Goal: Task Accomplishment & Management: Manage account settings

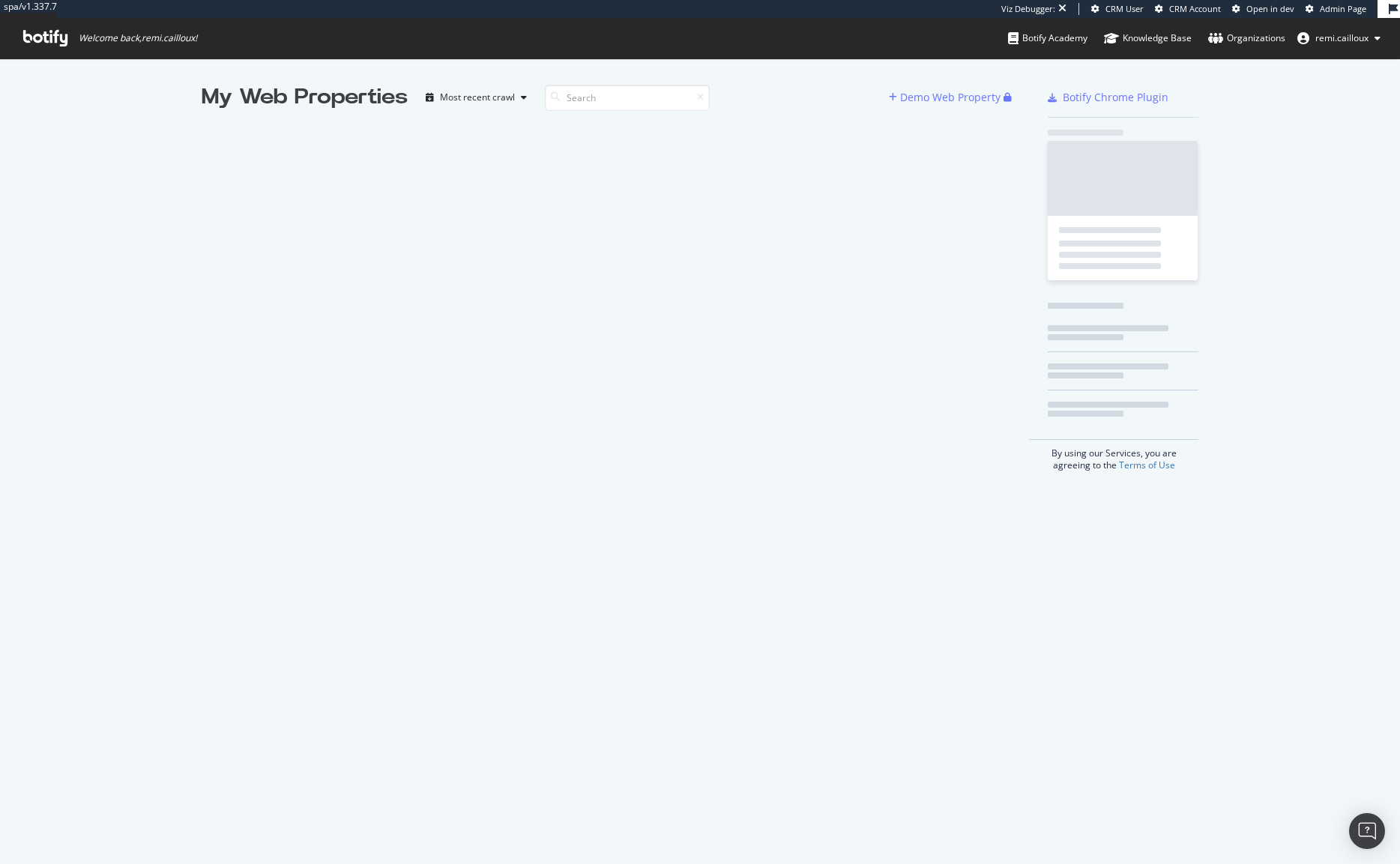
scroll to position [864, 1400]
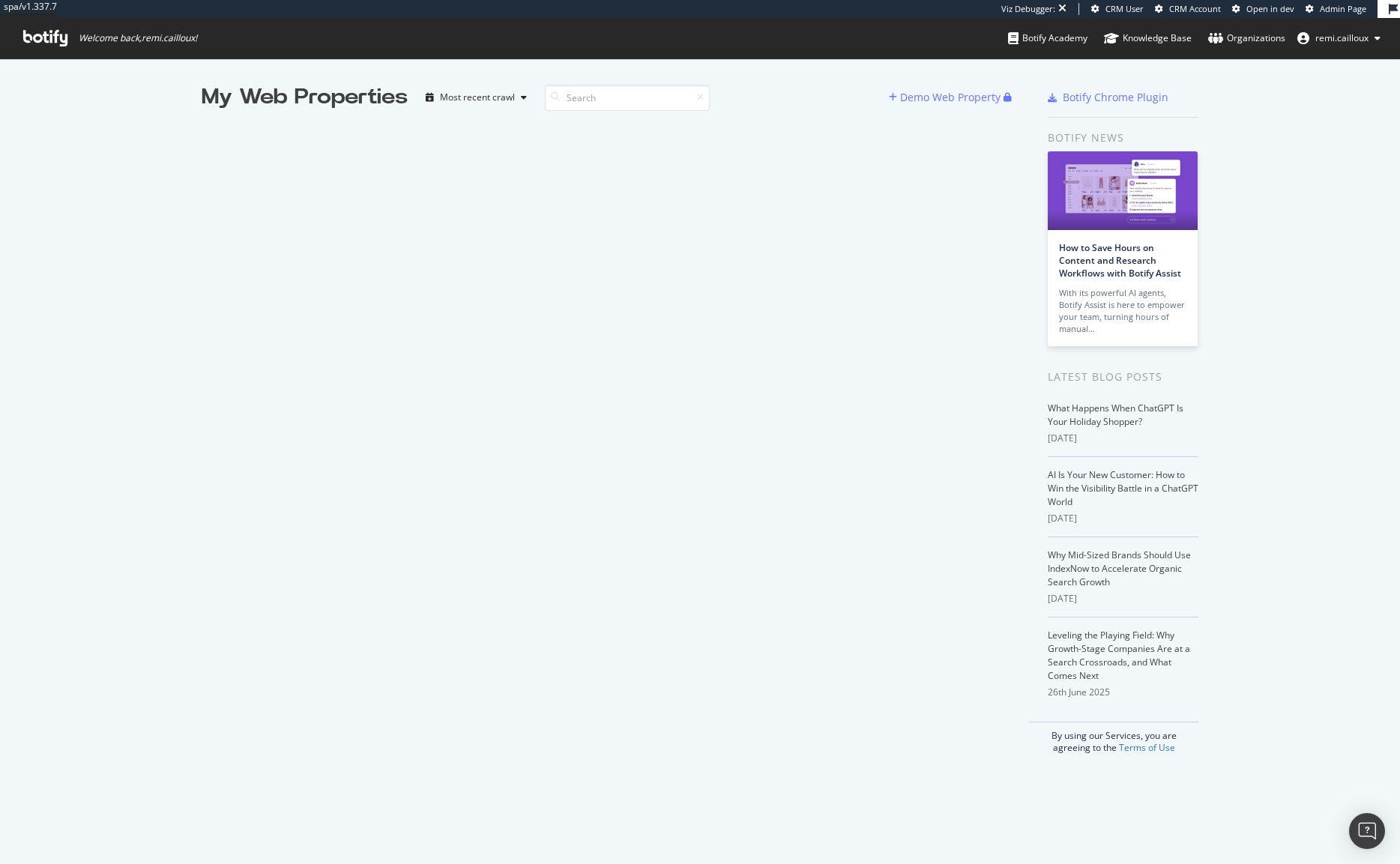
click at [315, 83] on div "My Web Properties" at bounding box center [305, 97] width 206 height 30
click at [315, 91] on div "My Web Properties" at bounding box center [305, 97] width 206 height 30
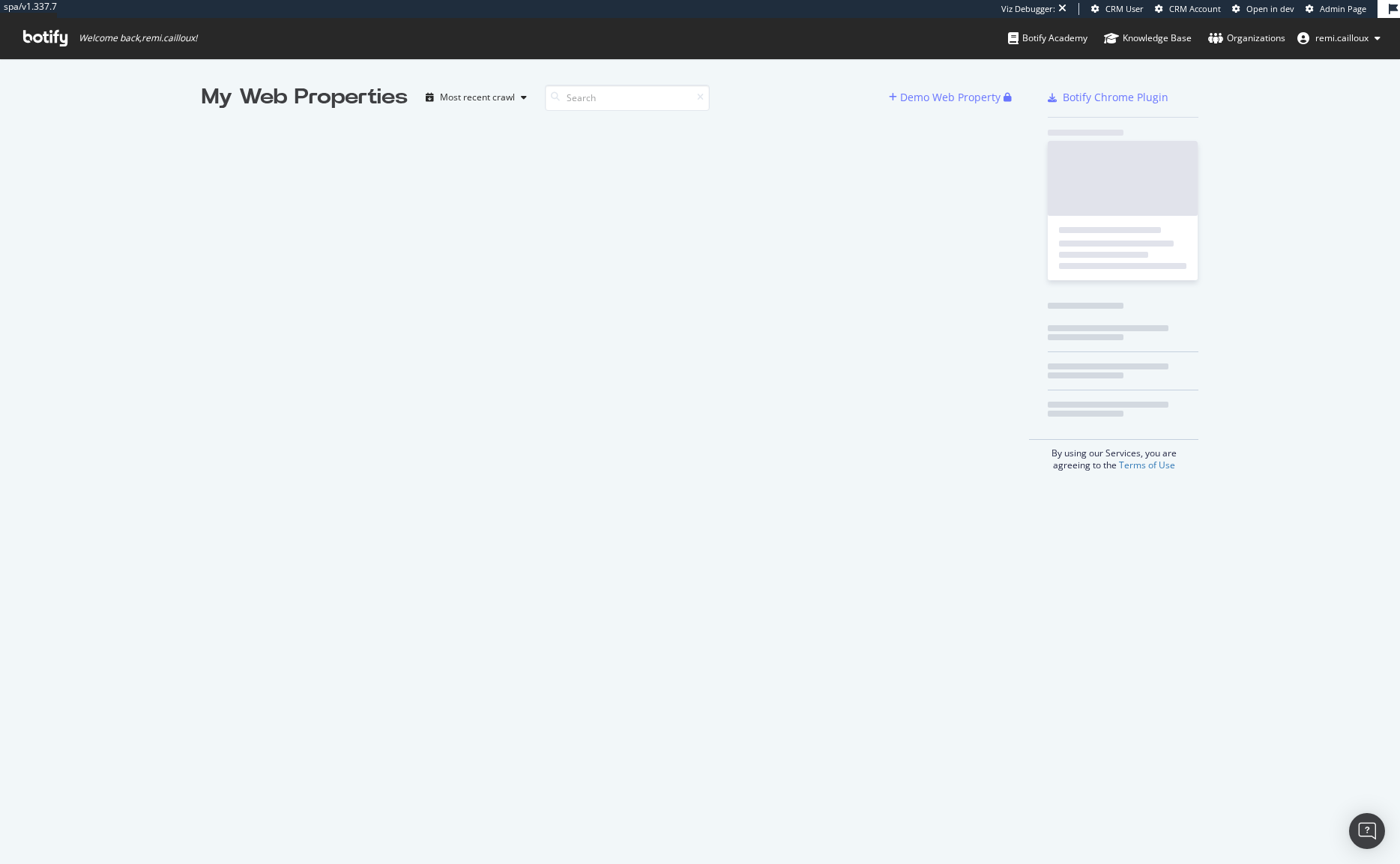
scroll to position [864, 1400]
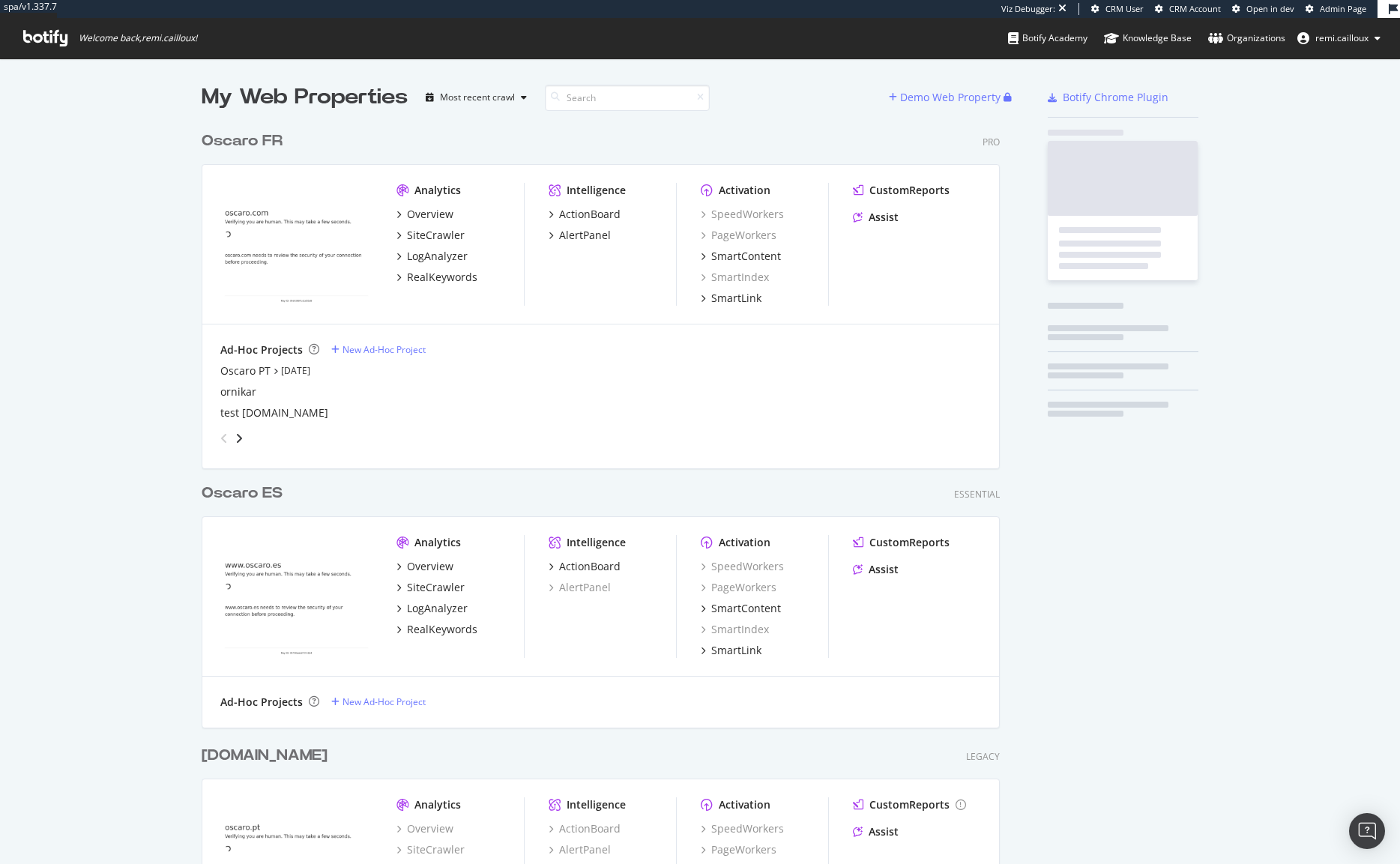
scroll to position [826, 810]
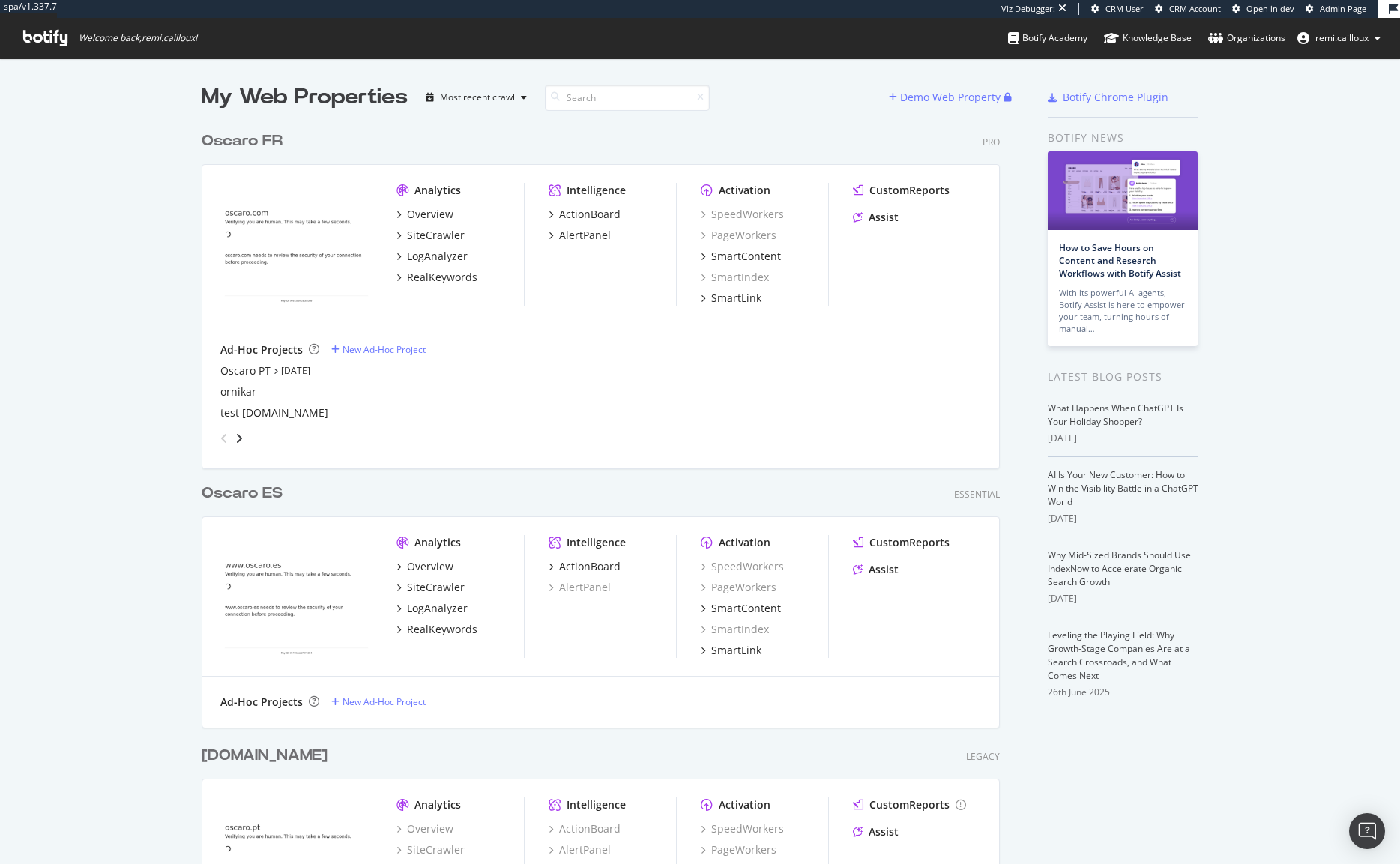
click at [264, 142] on div "Oscaro FR" at bounding box center [242, 141] width 81 height 22
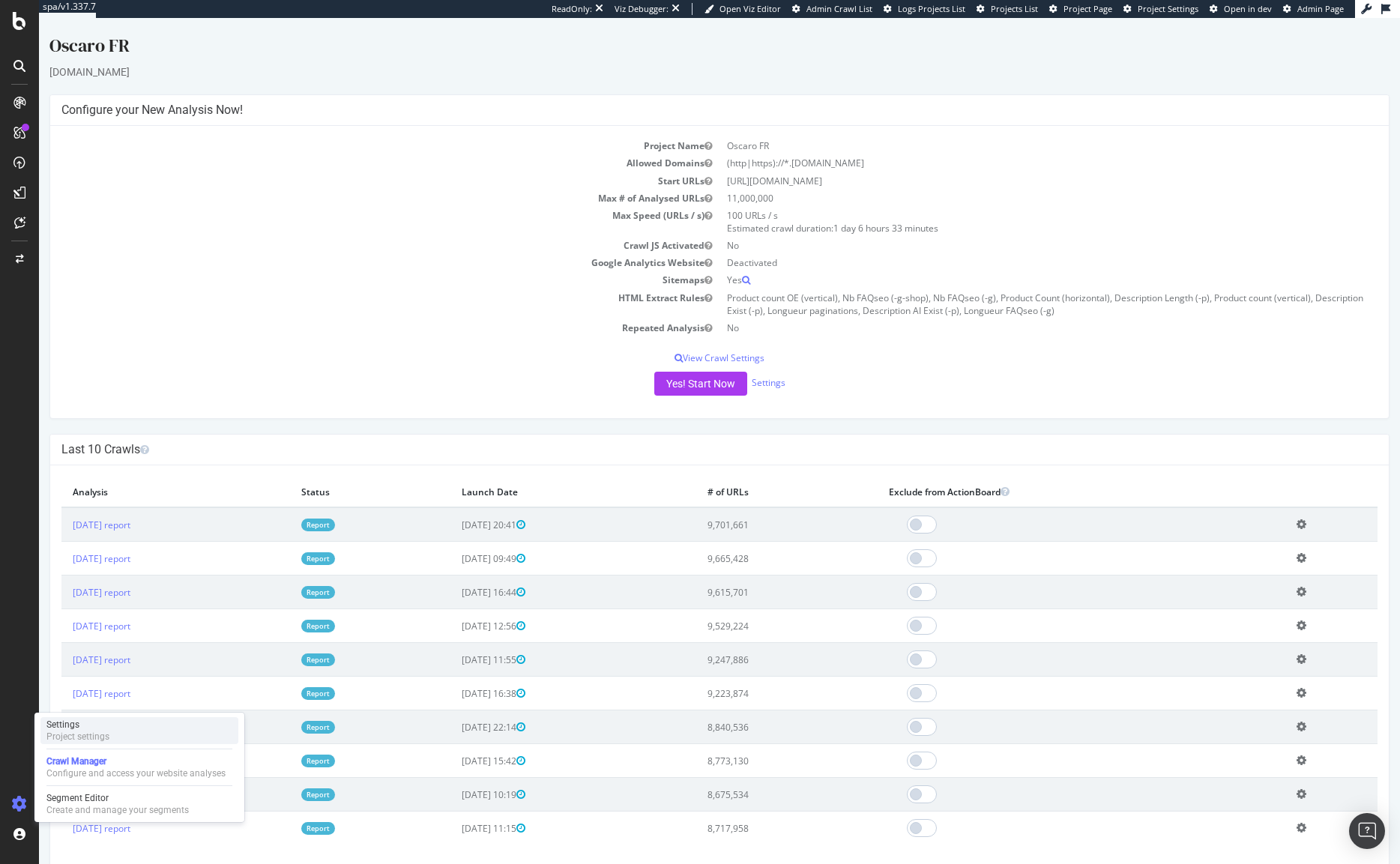
click at [87, 733] on div "Project settings" at bounding box center [77, 737] width 63 height 12
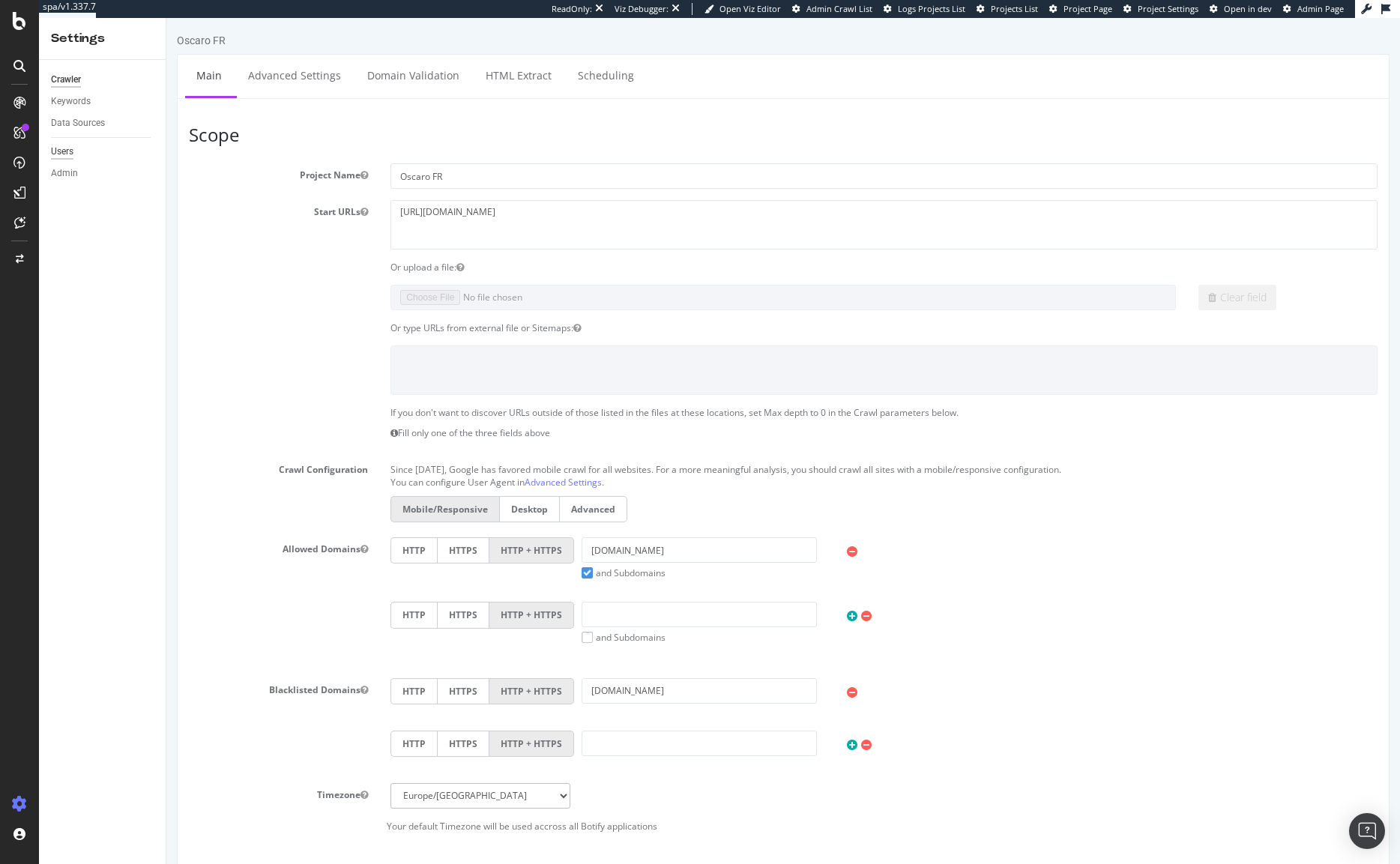
click at [72, 155] on div "Users" at bounding box center [62, 152] width 23 height 16
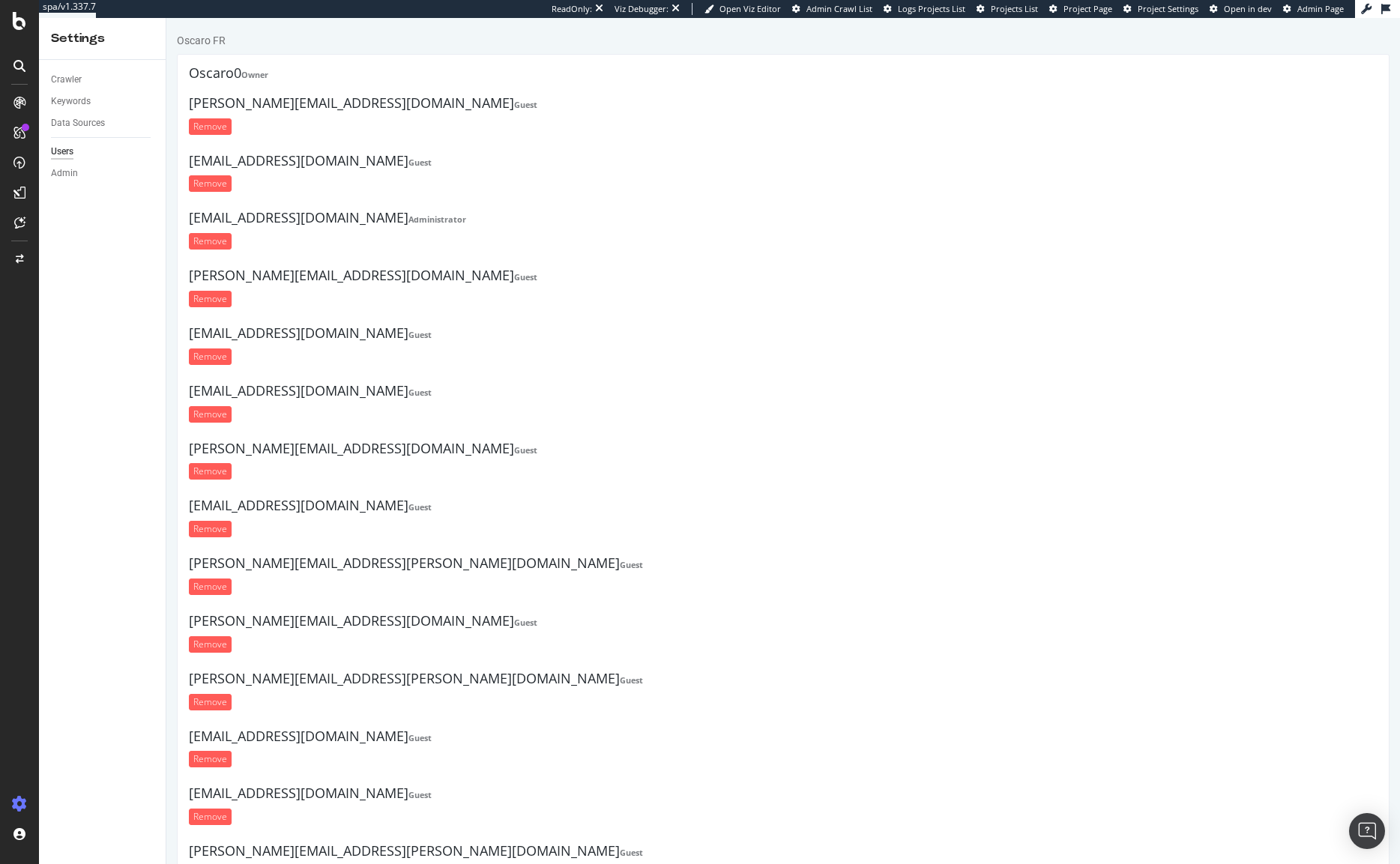
drag, startPoint x: 386, startPoint y: 108, endPoint x: 188, endPoint y: 101, distance: 198.1
click at [189, 101] on h4 "benjamin.palatan@oscaro.com Guest" at bounding box center [784, 103] width 1189 height 15
copy h4 "[PERSON_NAME][EMAIL_ADDRESS][DOMAIN_NAME]"
click at [465, 129] on form "Remove" at bounding box center [784, 126] width 1189 height 17
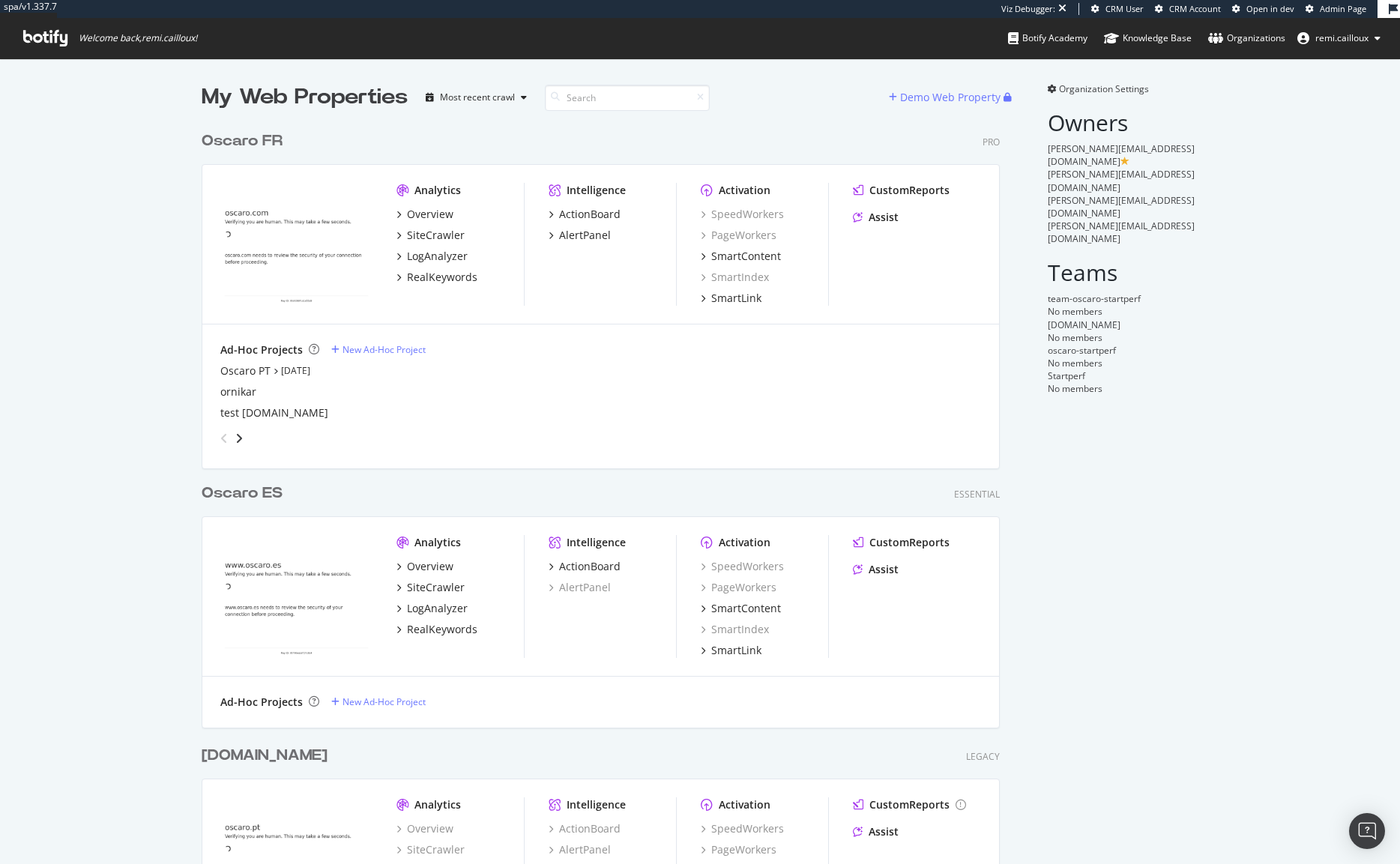
scroll to position [826, 810]
click at [1087, 86] on span "Organization Settings" at bounding box center [1104, 88] width 90 height 13
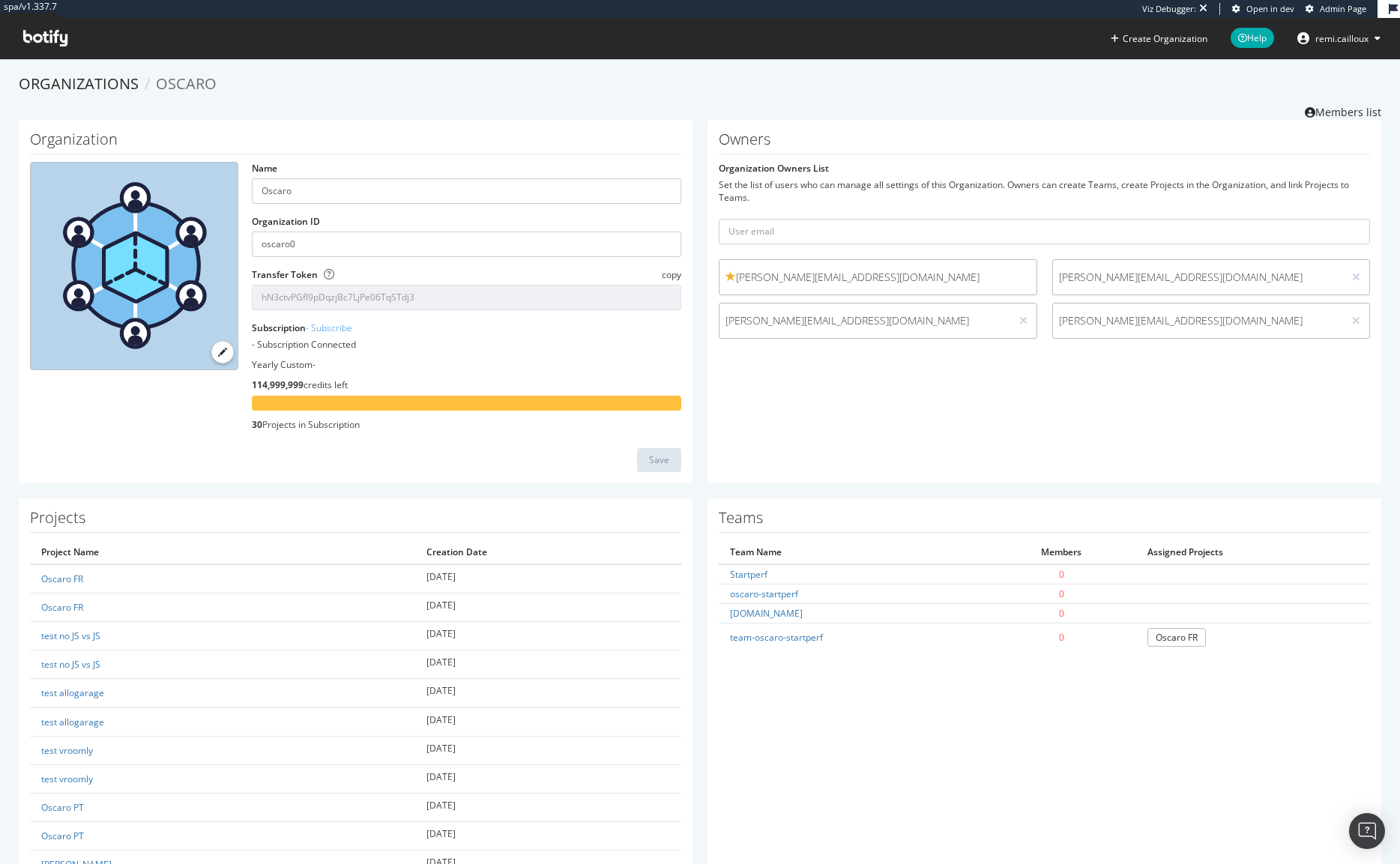
click at [826, 408] on div "Owners Organization Owners List Set the list of users who can manage all settin…" at bounding box center [1044, 301] width 674 height 363
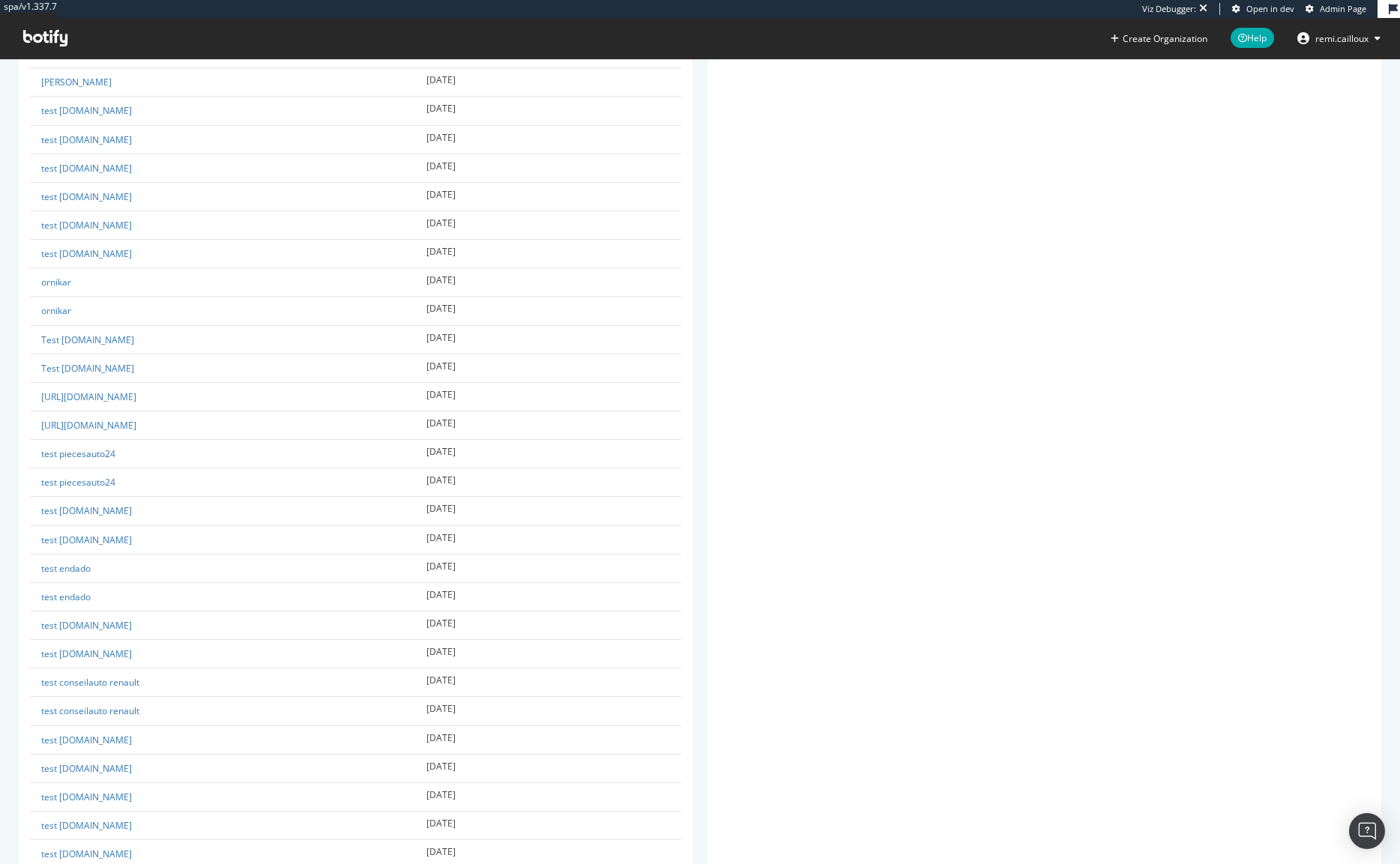
scroll to position [1687, 0]
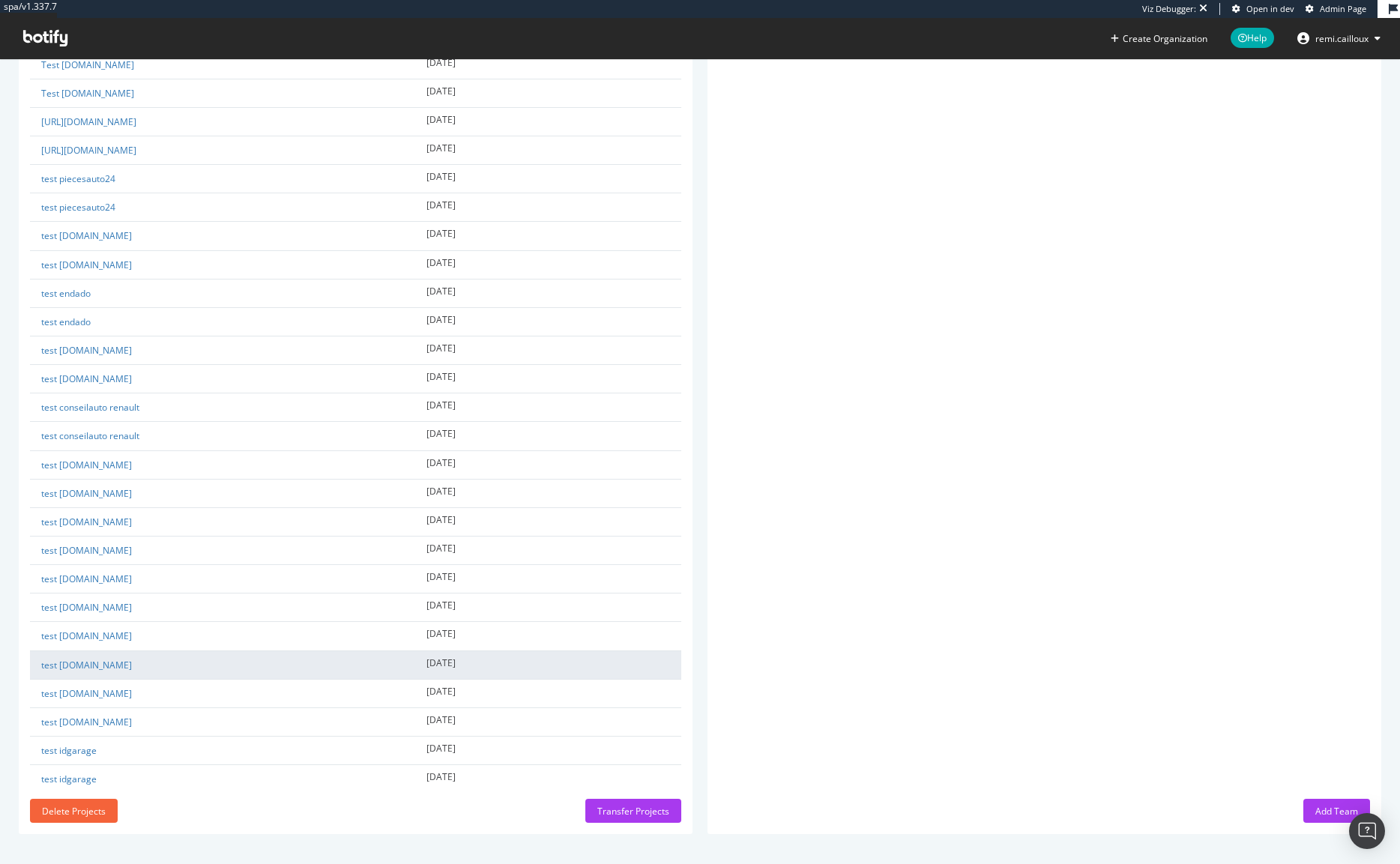
click at [107, 672] on td "test [DOMAIN_NAME]" at bounding box center [222, 664] width 385 height 28
click at [104, 667] on link "test [DOMAIN_NAME]" at bounding box center [86, 665] width 91 height 13
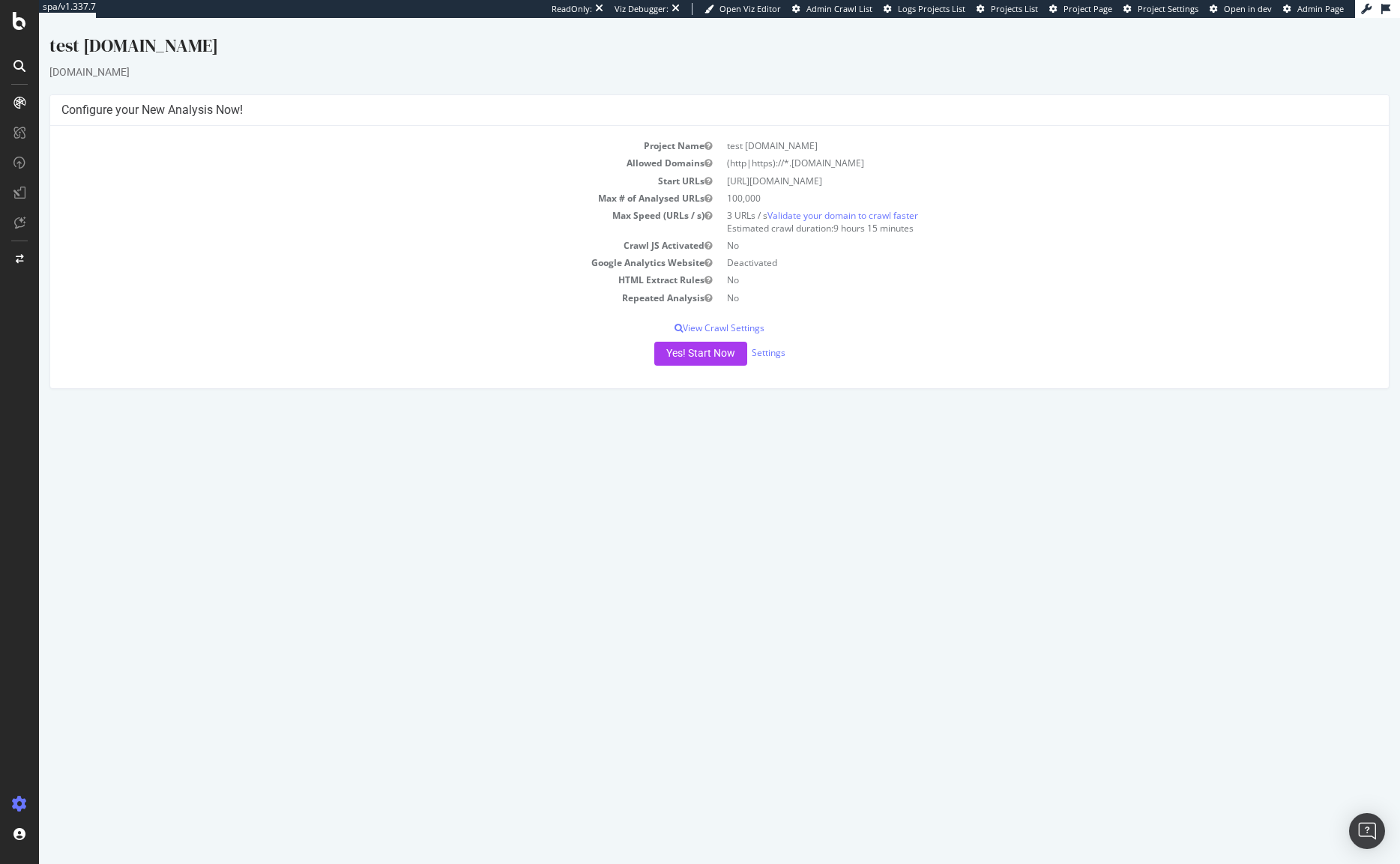
click at [24, 105] on icon at bounding box center [20, 103] width 12 height 12
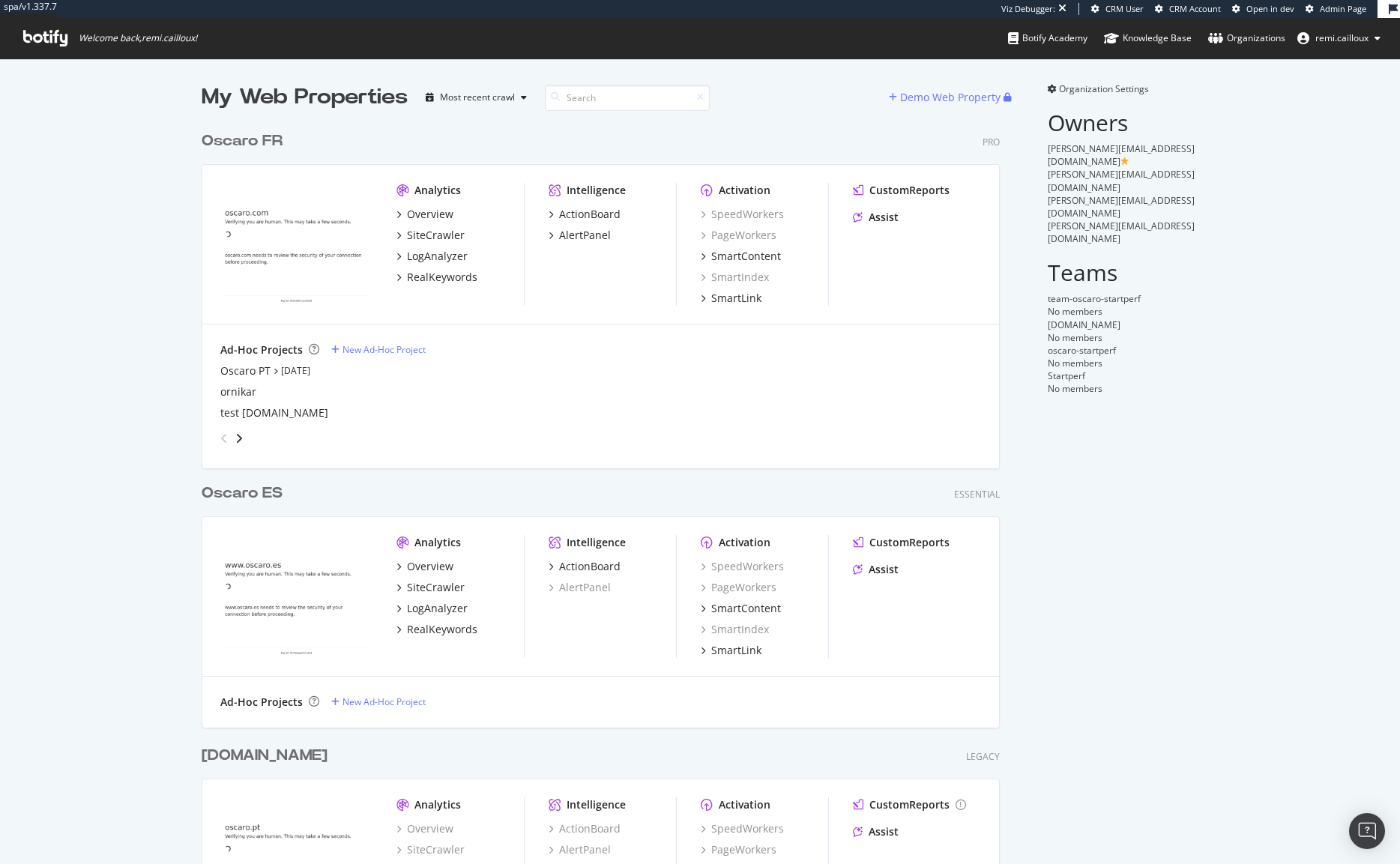
scroll to position [98, 0]
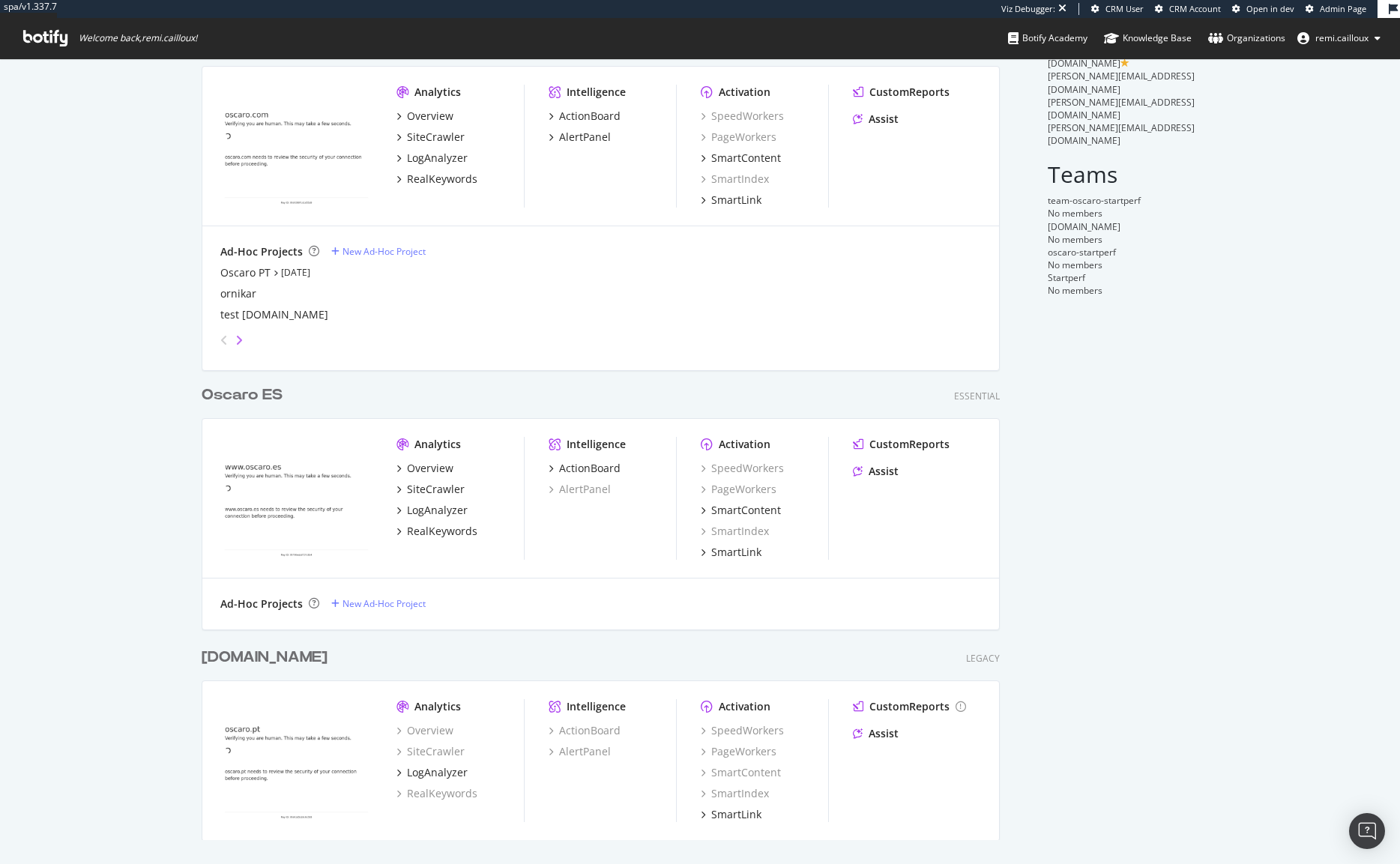
click at [242, 340] on icon "angle-right" at bounding box center [239, 340] width 8 height 12
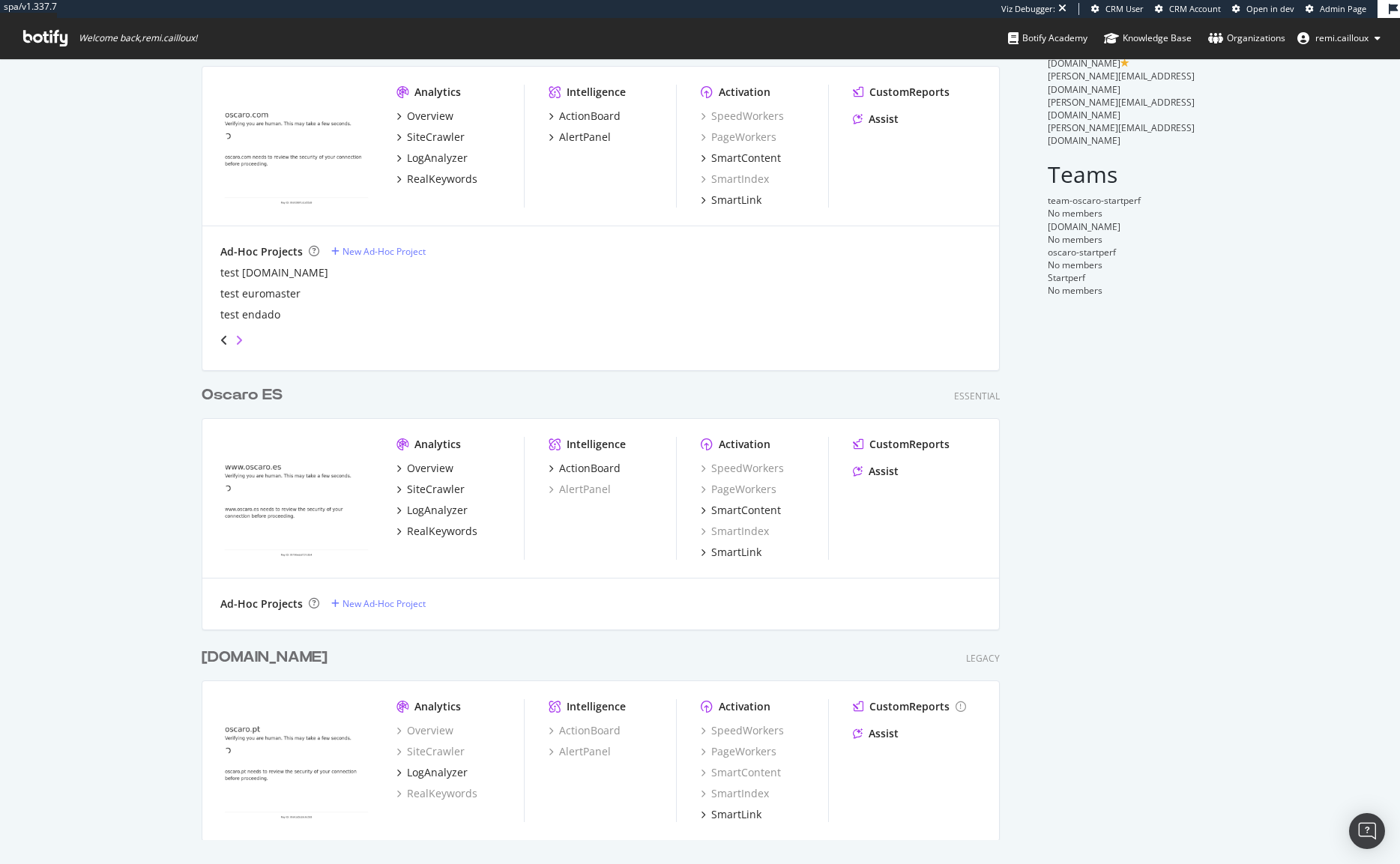
click at [242, 340] on icon "angle-right" at bounding box center [239, 340] width 8 height 12
click at [136, 336] on div "My Web Properties Most recent crawl Demo Web Property Oscaro FR Pro Analytics O…" at bounding box center [700, 411] width 1400 height 904
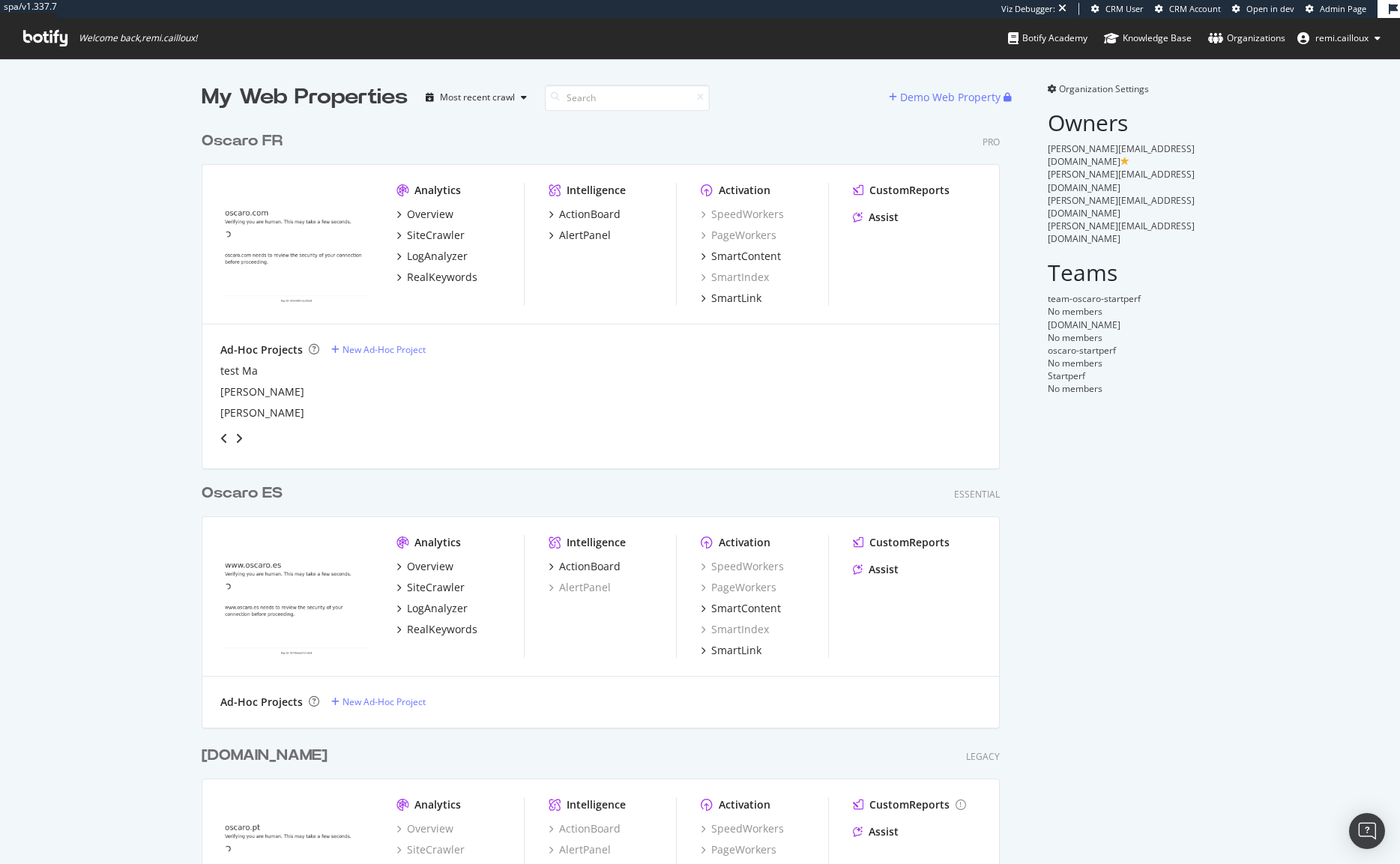
click at [1068, 418] on div "Organization Settings Owners [PERSON_NAME][EMAIL_ADDRESS][DOMAIN_NAME] [DOMAIN_…" at bounding box center [1114, 510] width 169 height 856
click at [1091, 91] on span "Organization Settings" at bounding box center [1104, 88] width 90 height 13
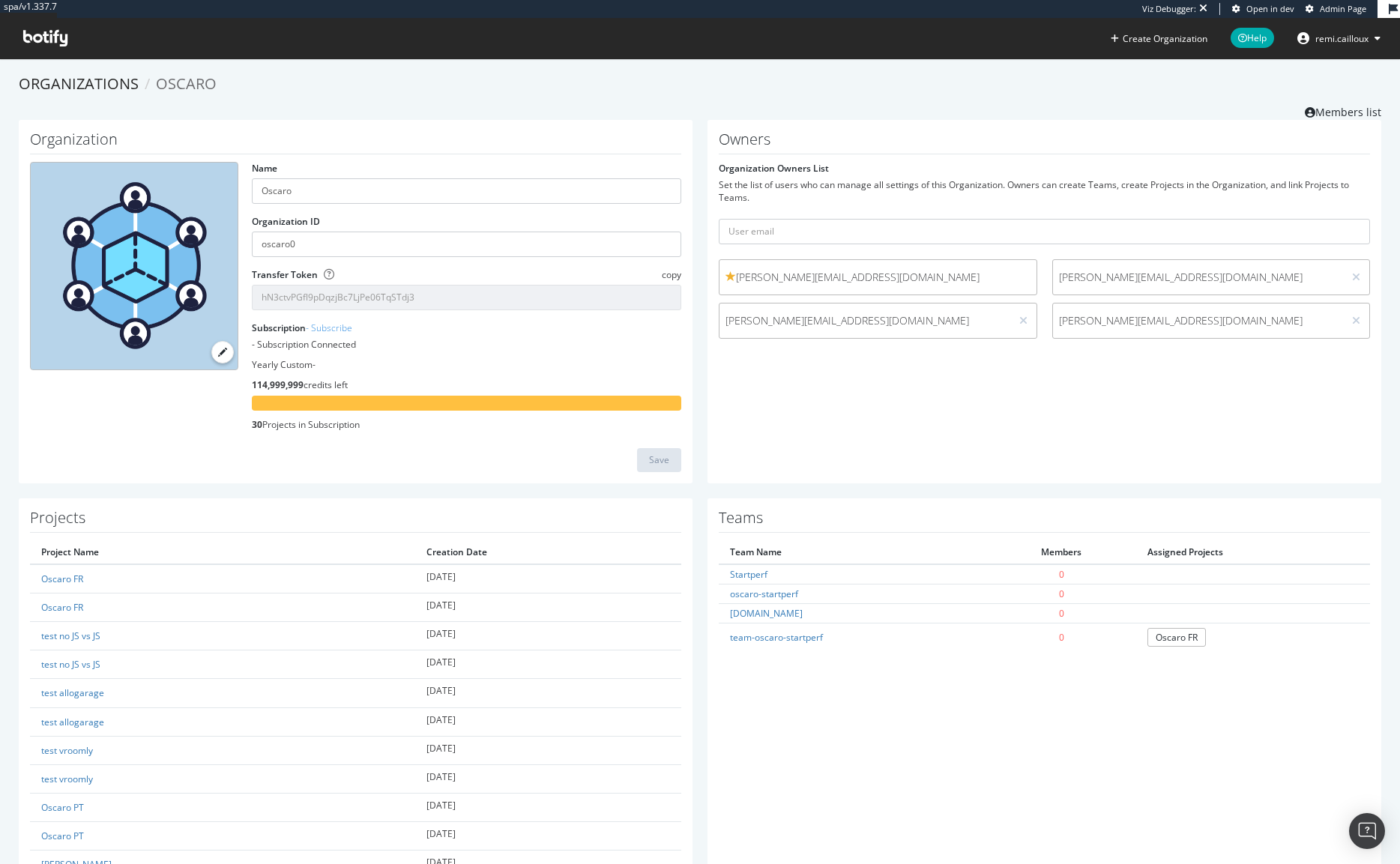
click at [870, 386] on div "Owners Organization Owners List Set the list of users who can manage all settin…" at bounding box center [1044, 301] width 674 height 363
click at [845, 400] on div "Owners Organization Owners List Set the list of users who can manage all settin…" at bounding box center [1044, 301] width 674 height 363
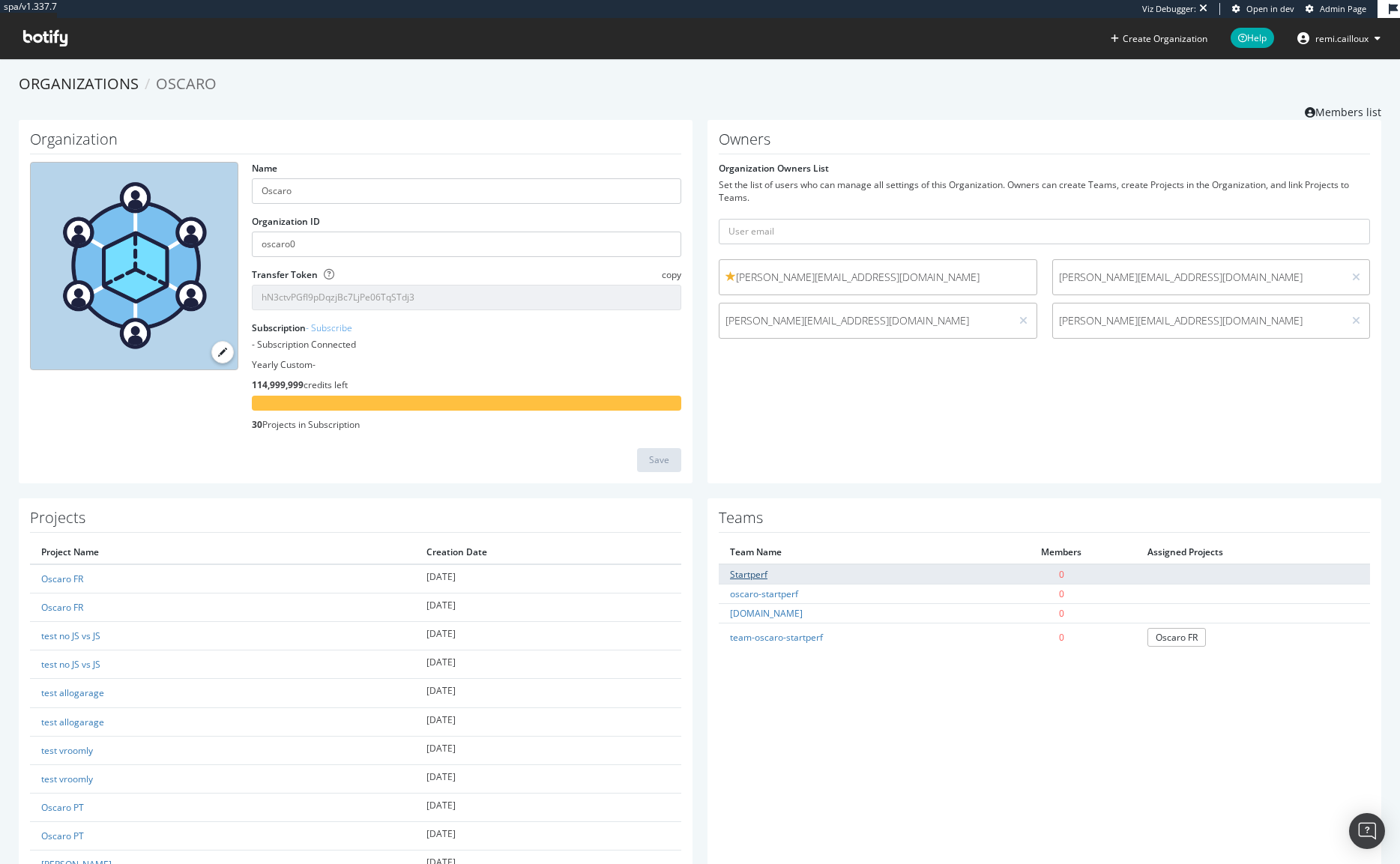
click at [748, 578] on link "Startperf" at bounding box center [748, 574] width 37 height 13
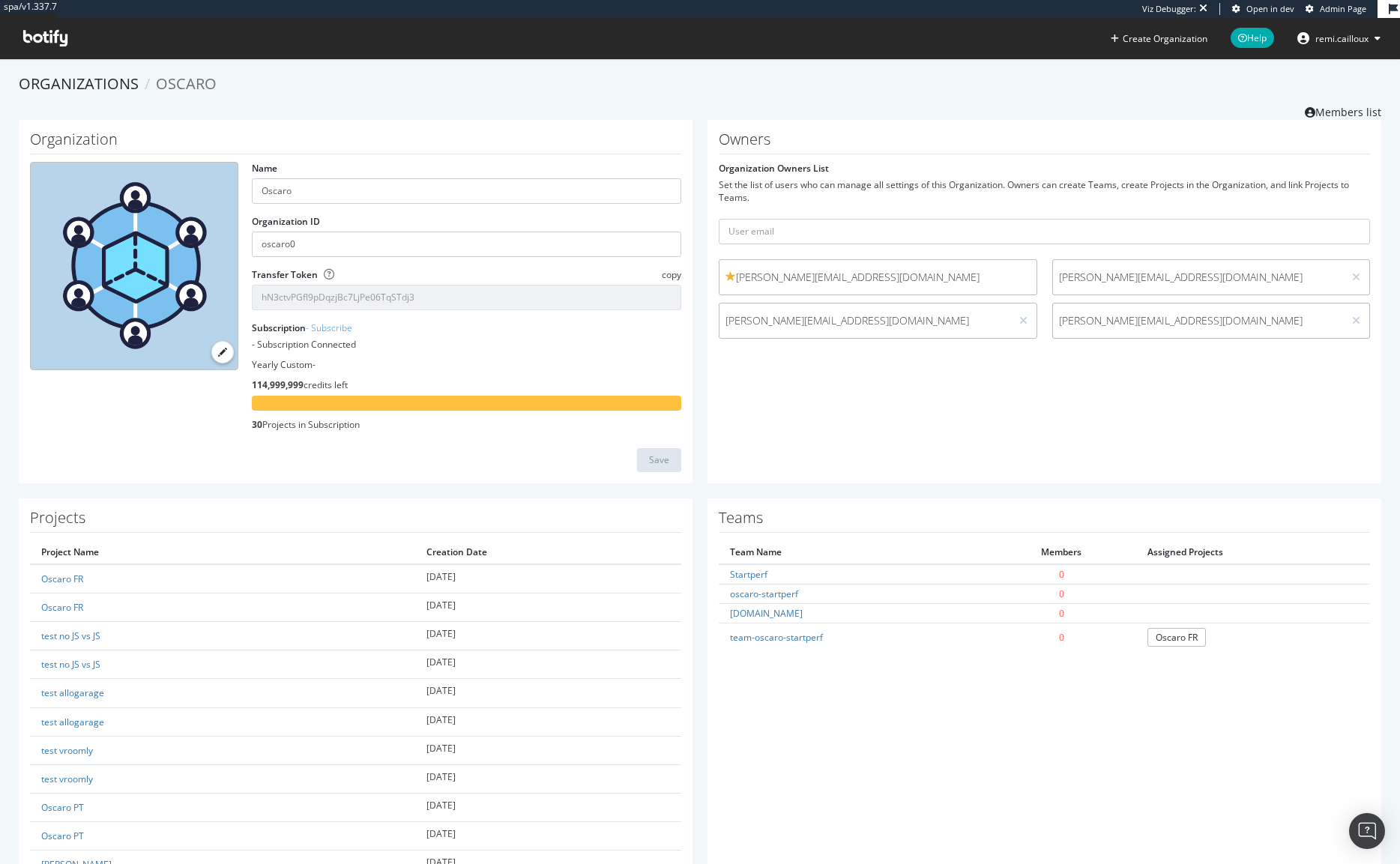
click at [486, 453] on div "Save" at bounding box center [356, 460] width 652 height 24
click at [489, 453] on div "Save" at bounding box center [356, 460] width 652 height 24
click at [554, 455] on div "Save" at bounding box center [356, 460] width 652 height 24
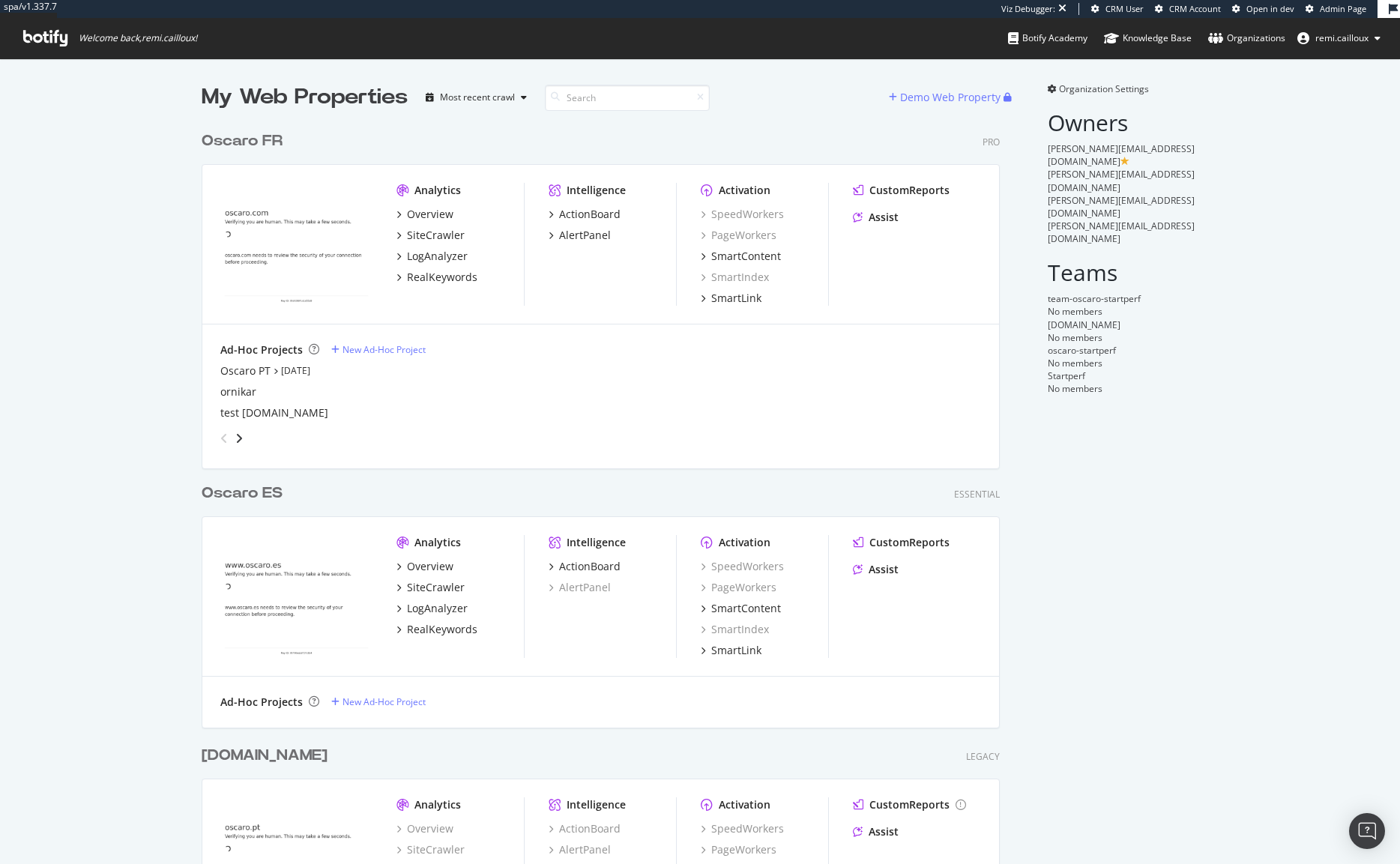
scroll to position [826, 810]
click at [251, 141] on div "Oscaro FR" at bounding box center [242, 141] width 81 height 22
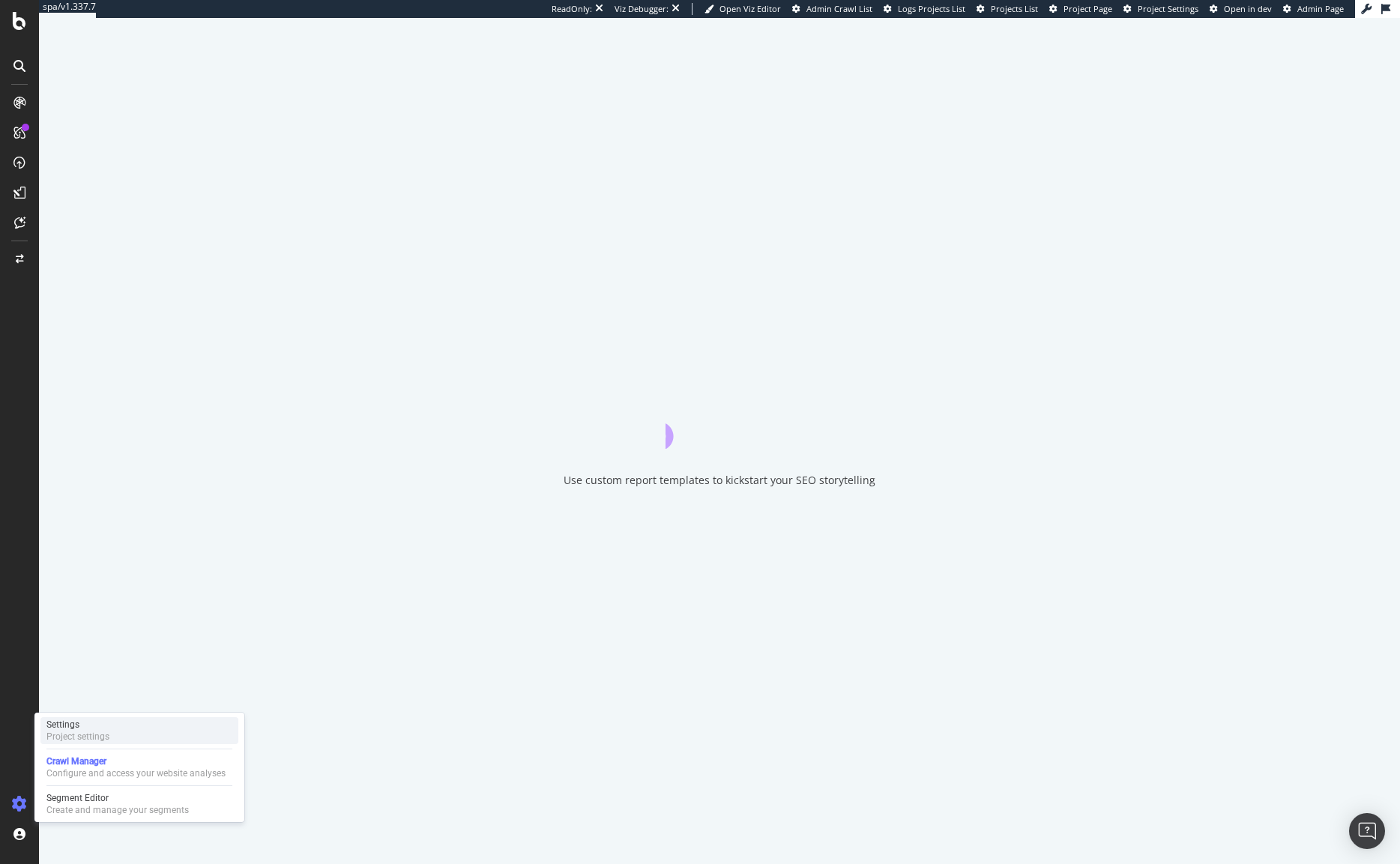
click at [81, 730] on div "Settings" at bounding box center [77, 725] width 63 height 12
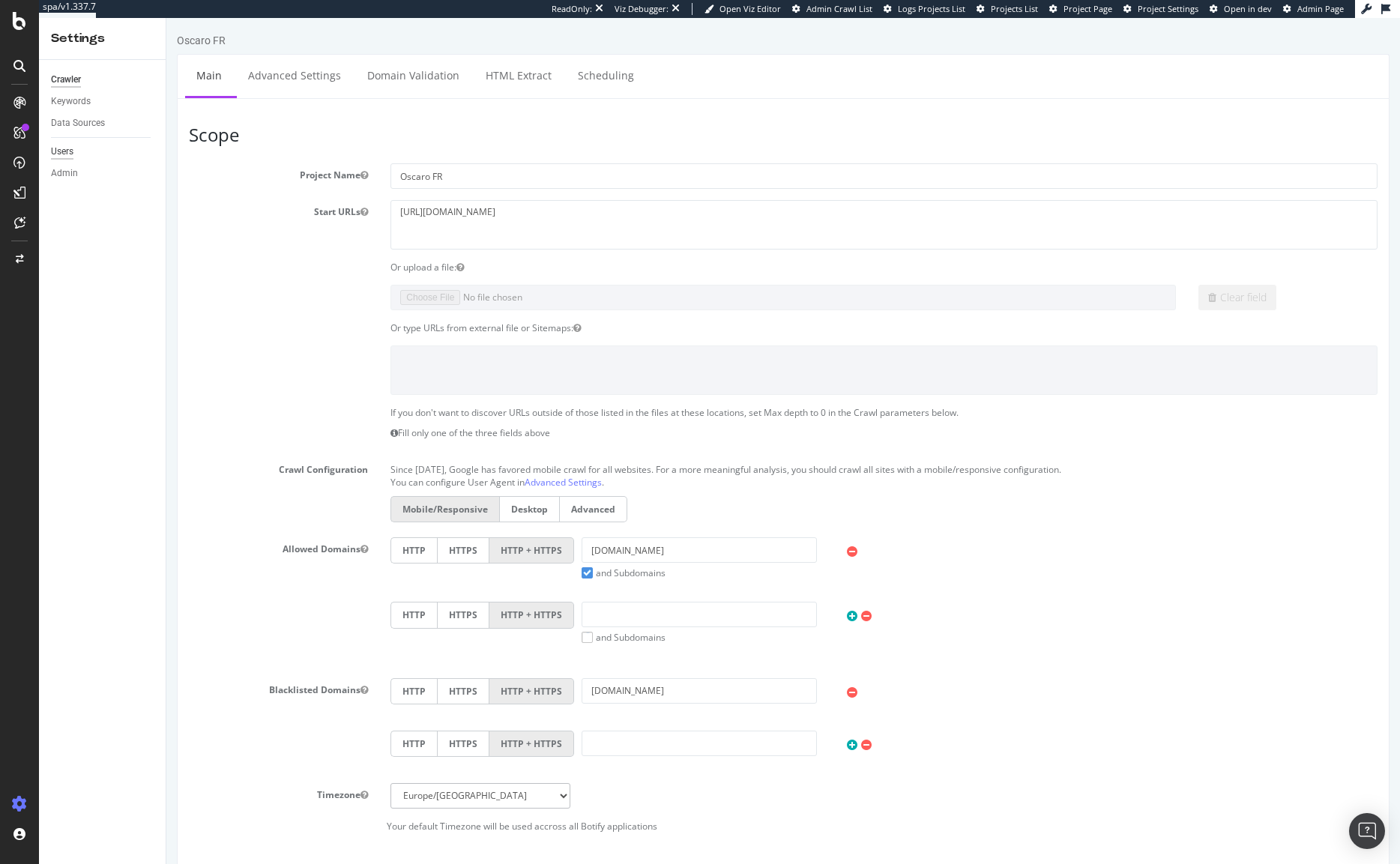
click at [66, 152] on div "Users" at bounding box center [62, 152] width 23 height 16
